Goal: Transaction & Acquisition: Book appointment/travel/reservation

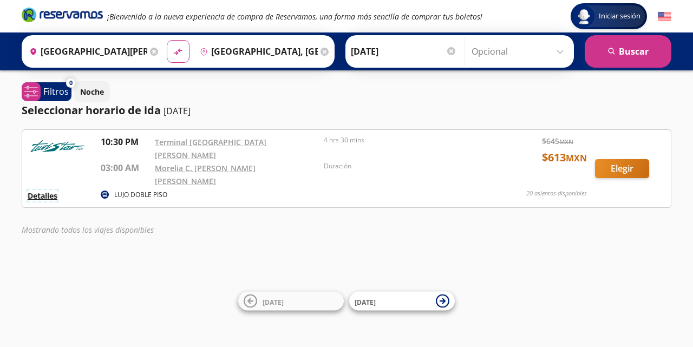
click at [41, 190] on button "Detalles" at bounding box center [43, 195] width 30 height 11
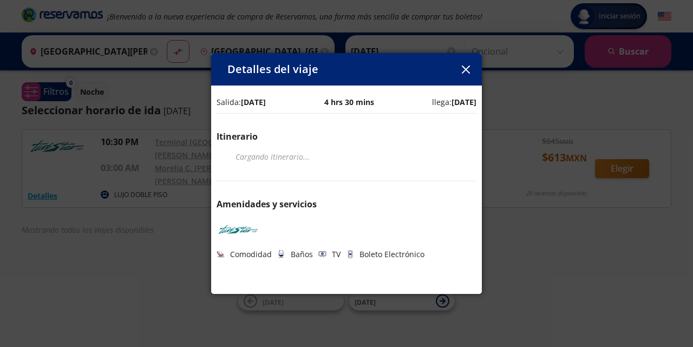
click at [462, 72] on icon "button" at bounding box center [466, 69] width 8 height 8
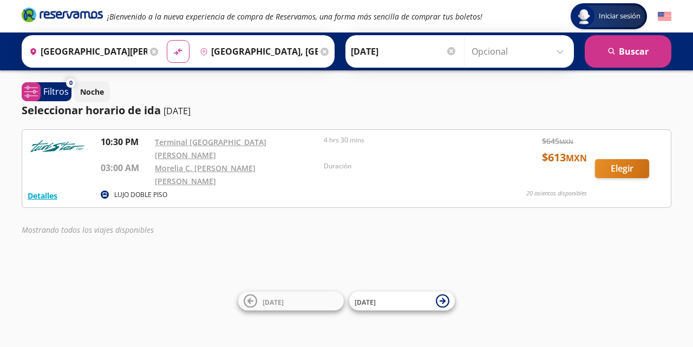
click at [101, 225] on em "Mostrando todos los viajes disponibles" at bounding box center [88, 230] width 132 height 10
